Goal: Information Seeking & Learning: Learn about a topic

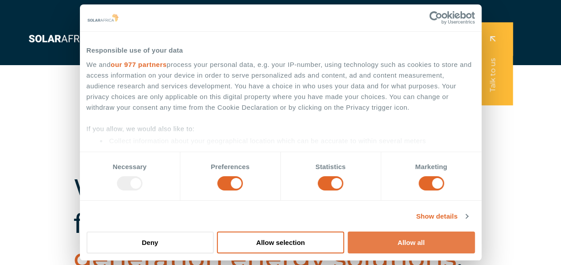
click at [384, 249] on button "Allow all" at bounding box center [410, 242] width 127 height 22
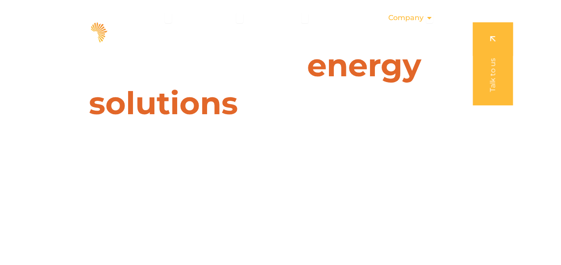
click at [428, 17] on icon "Menu" at bounding box center [428, 17] width 7 height 7
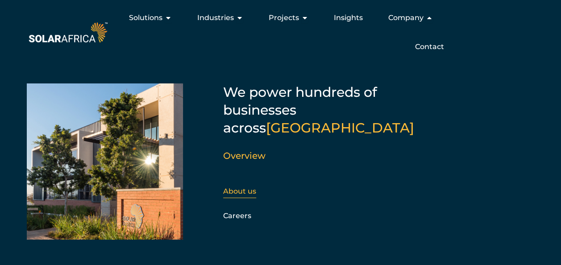
click at [235, 187] on link "About us" at bounding box center [239, 191] width 33 height 8
